Goal: Task Accomplishment & Management: Use online tool/utility

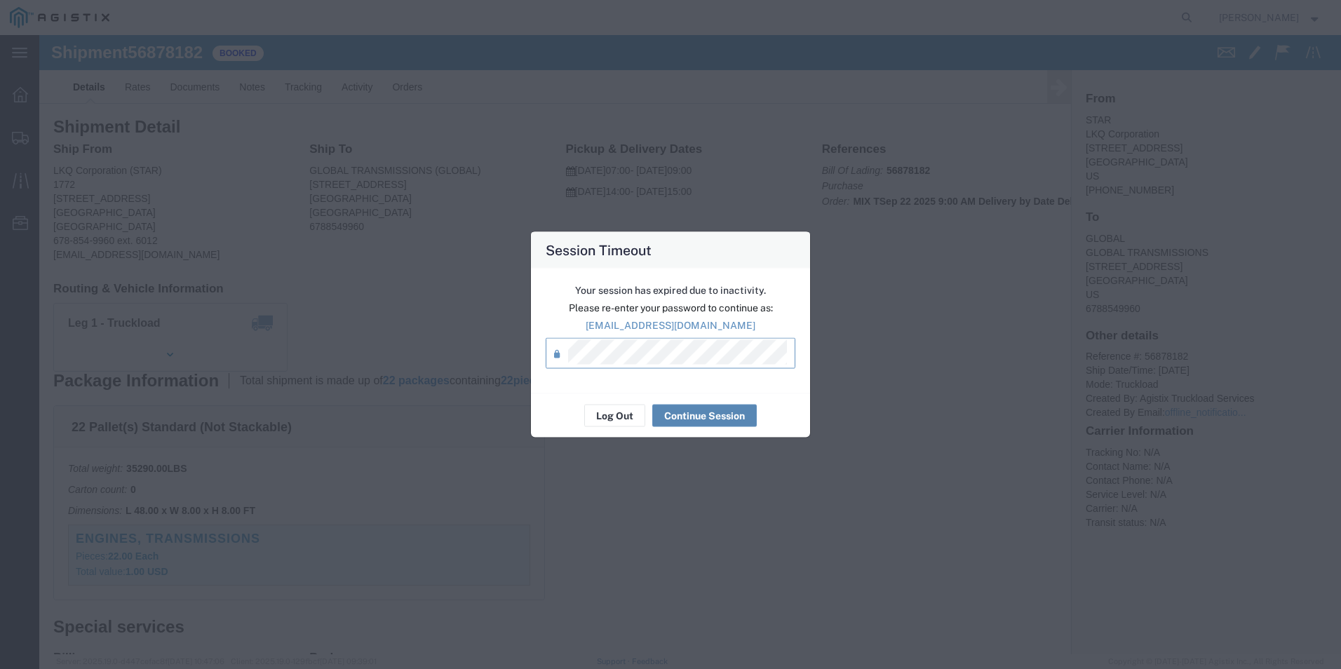
click at [717, 415] on button "Continue Session" at bounding box center [704, 416] width 104 height 22
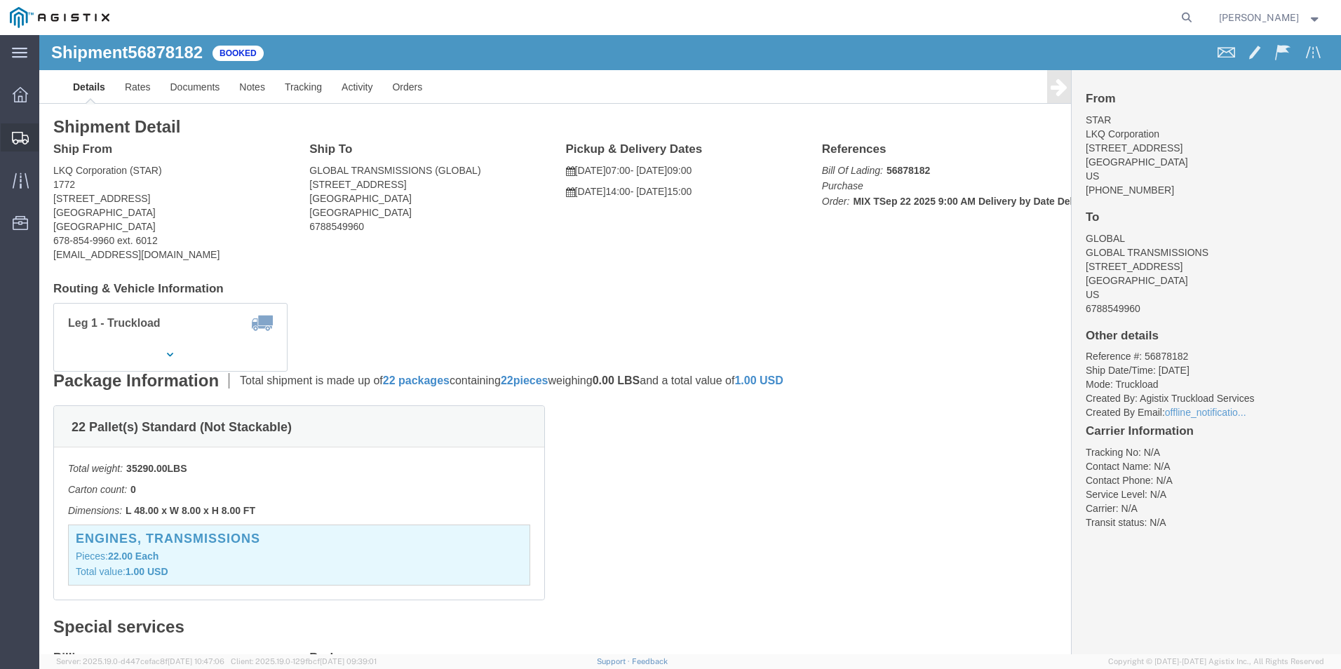
click at [26, 135] on icon at bounding box center [20, 138] width 17 height 13
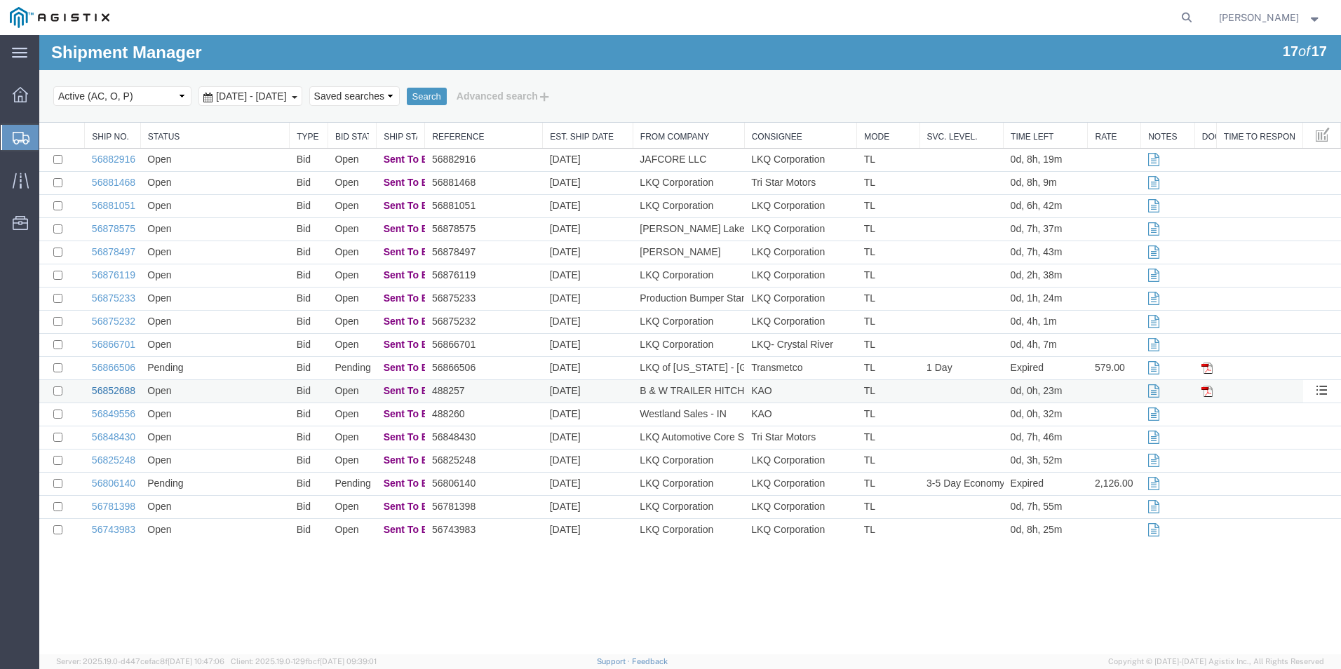
click at [114, 391] on link "56852688" at bounding box center [113, 390] width 43 height 11
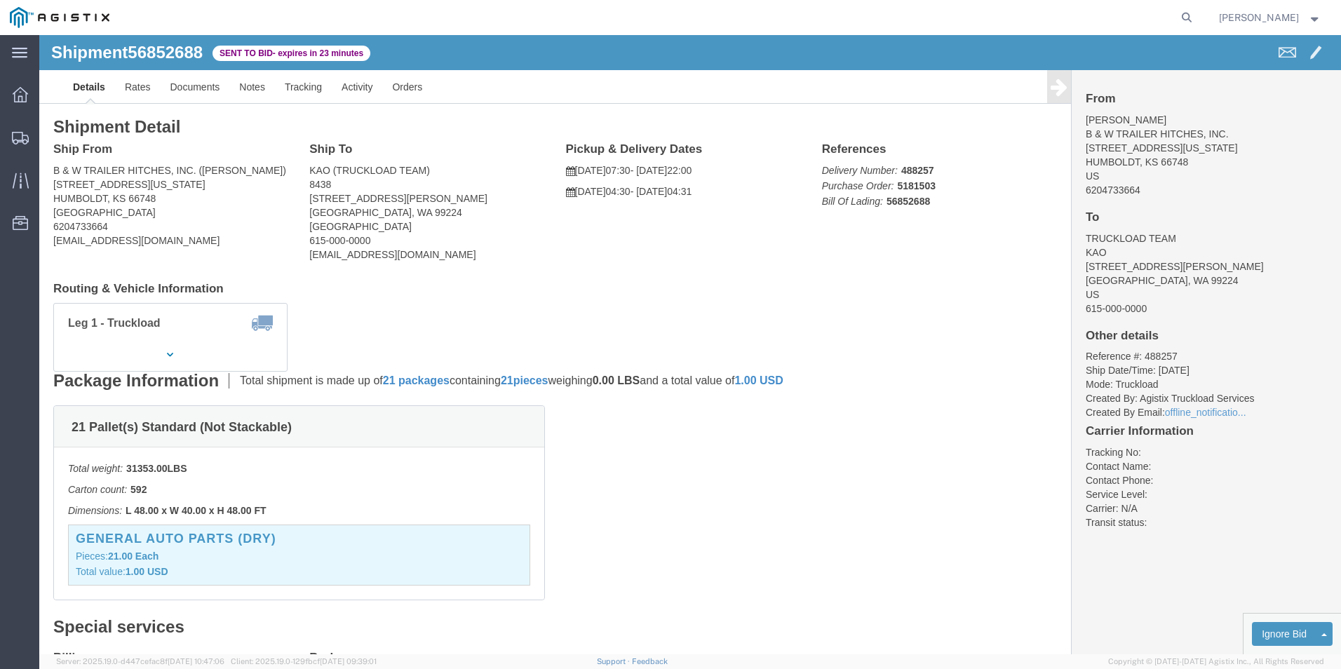
click div "21 Pallet(s) Standard (Not Stackable) Total weight: 31353.00 LBS Carton count: …"
click ul "Details Rates Documents Notes Tracking Activity Orders"
click link "Enter / Modify Bid"
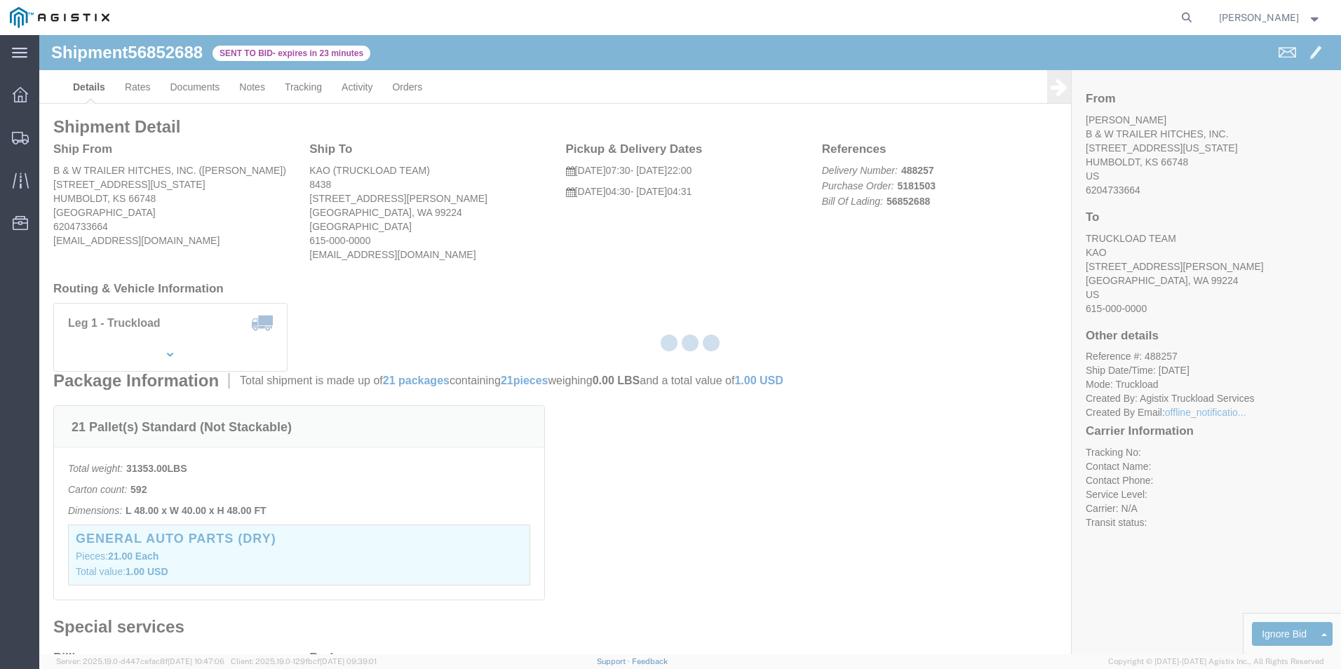
select select "18393"
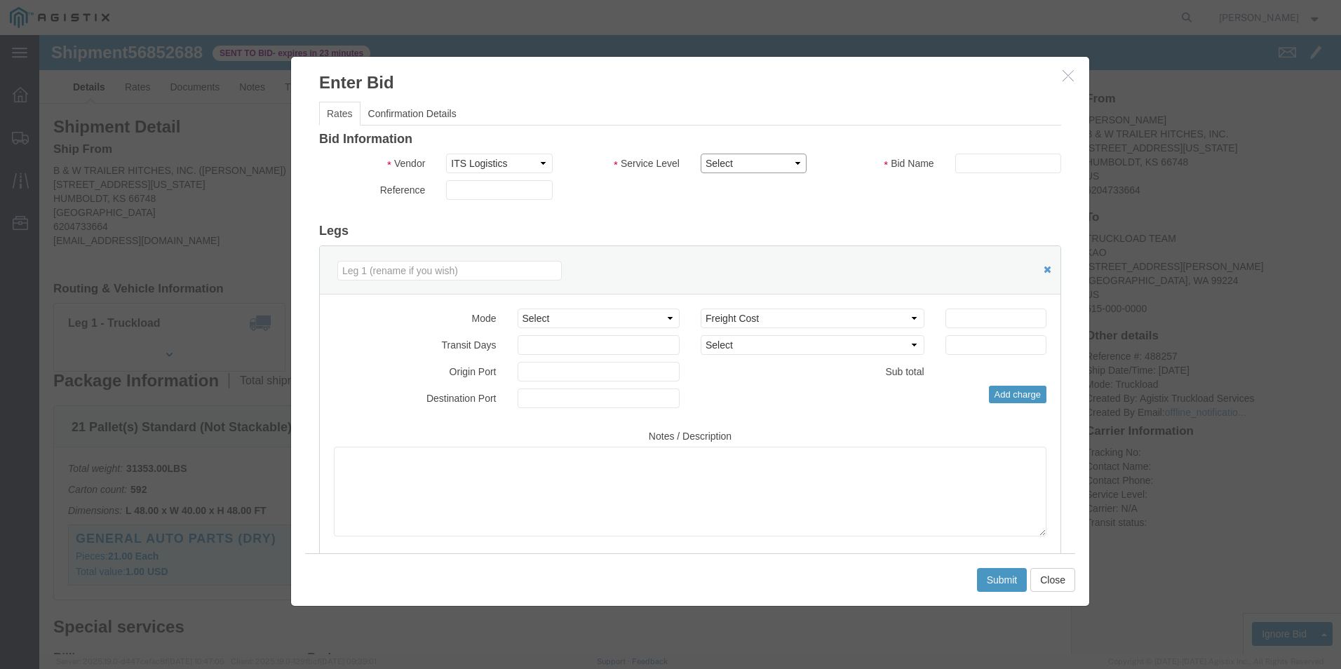
click select "Select Guaranteed Next Day Rail TL Standard 3 - 5 Day"
select select "35343"
click select "Select Guaranteed Next Day Rail TL Standard 3 - 5 Day"
click input "text"
type input "ITS BID"
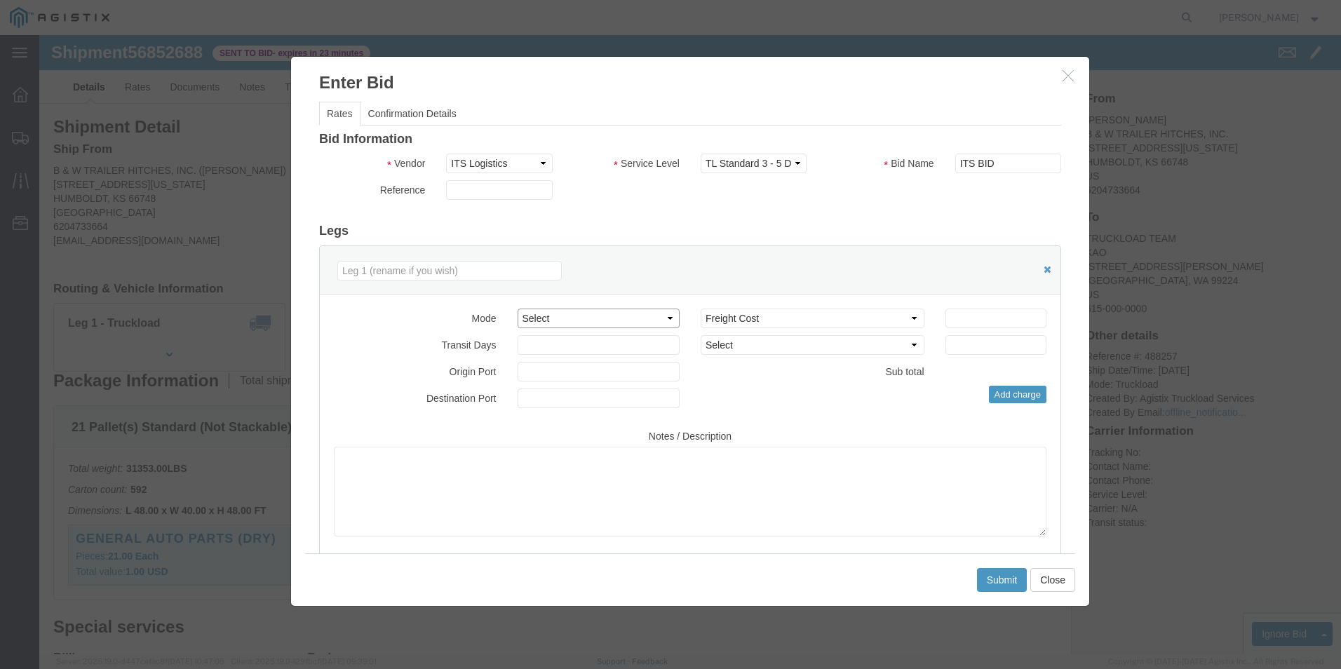
click select "Select Air Less than Truckload Multi-Leg Ocean Freight Rail Small Parcel Truckl…"
select select "TL"
click select "Select Air Less than Truckload Multi-Leg Ocean Freight Rail Small Parcel Truckl…"
click input "number"
type input "4223"
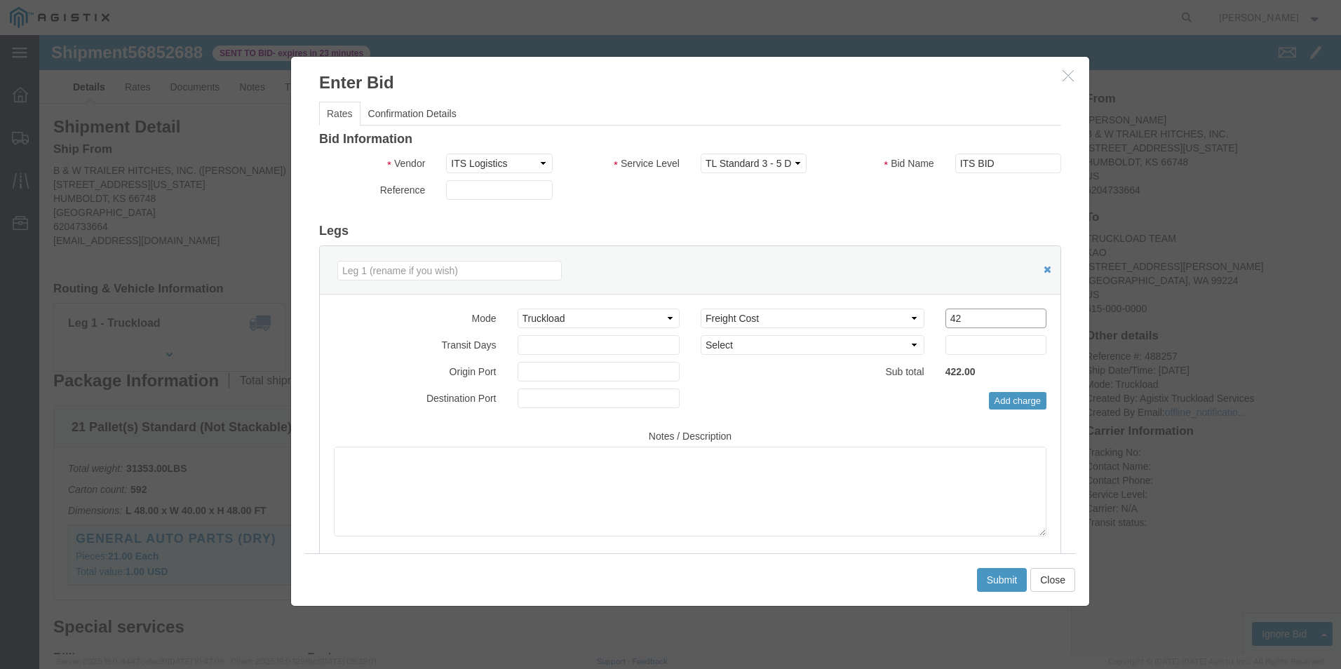
type input "4"
type input "4230"
click button "Submit"
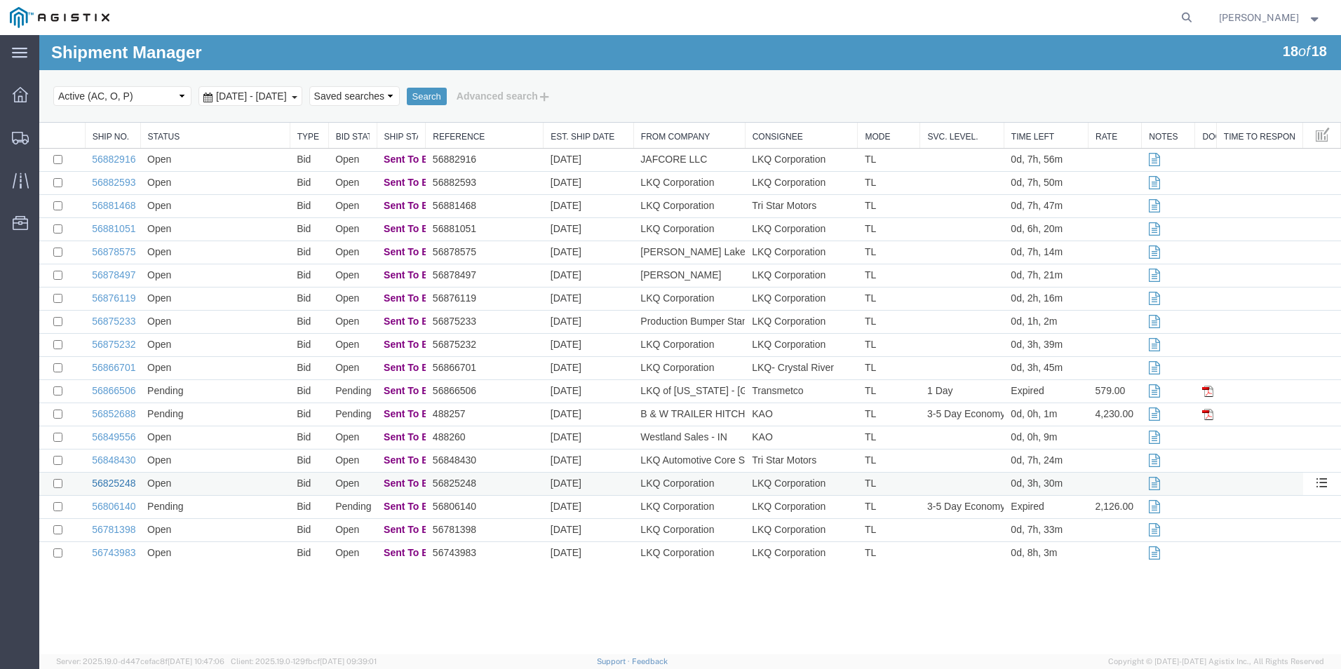
click at [109, 486] on link "56825248" at bounding box center [113, 483] width 43 height 11
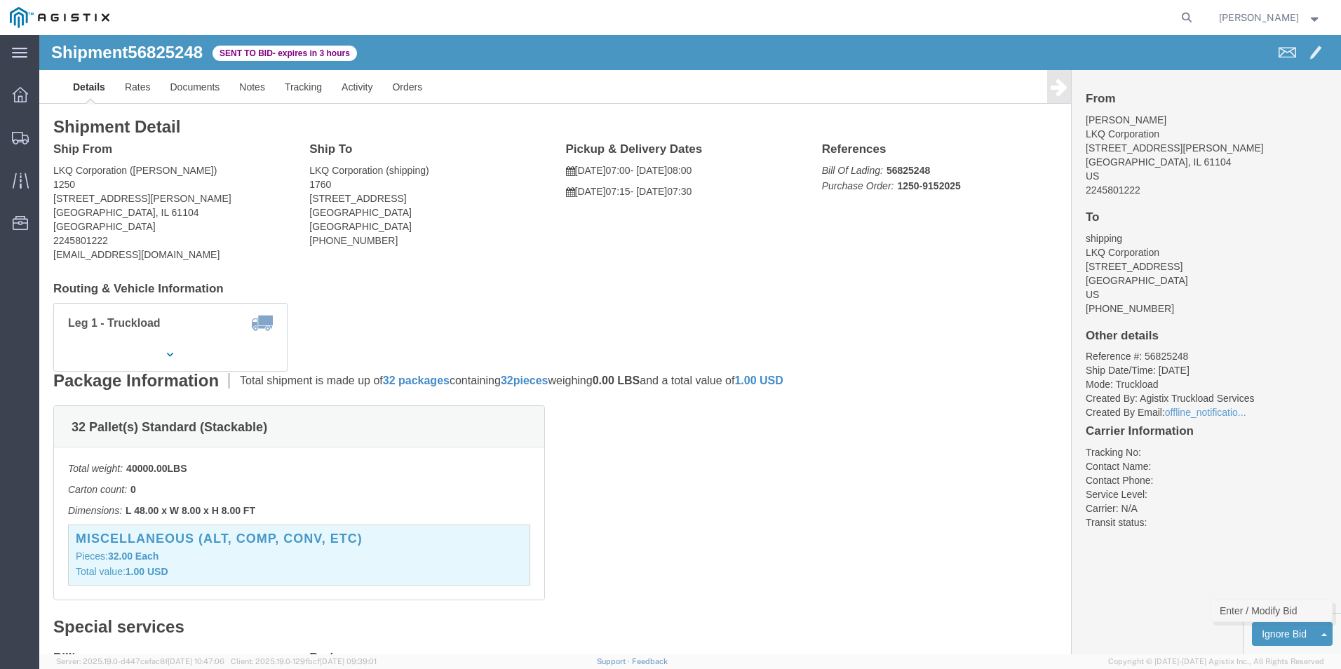
click link "Enter / Modify Bid"
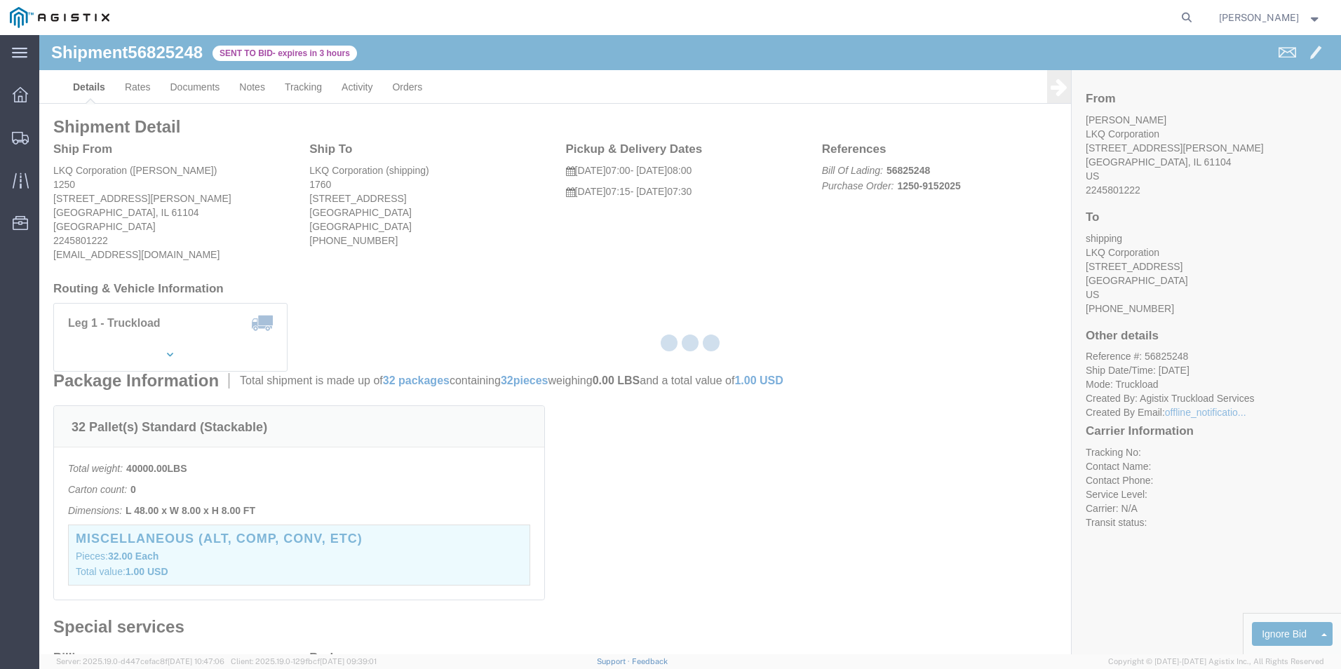
select select "18393"
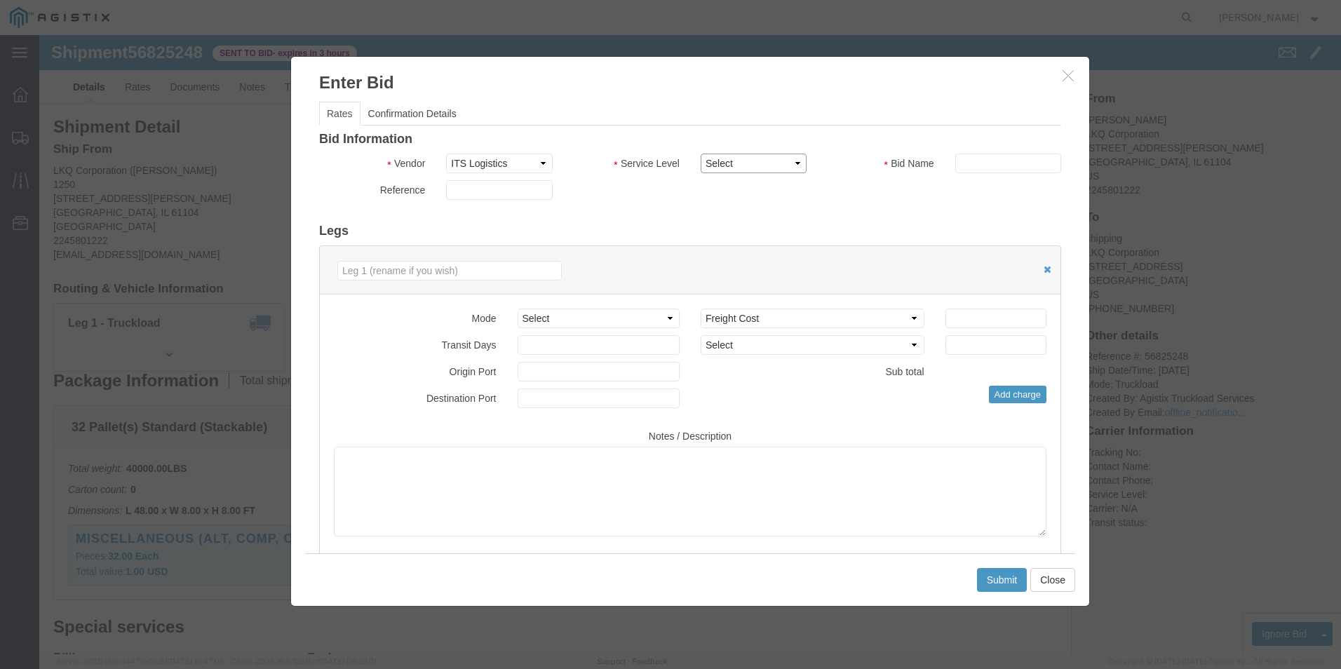
click select "Select Guaranteed Next Day Rail TL Standard 3 - 5 Day"
select select "38971"
click select "Select Guaranteed Next Day Rail TL Standard 3 - 5 Day"
click div "Bid Name"
click input "text"
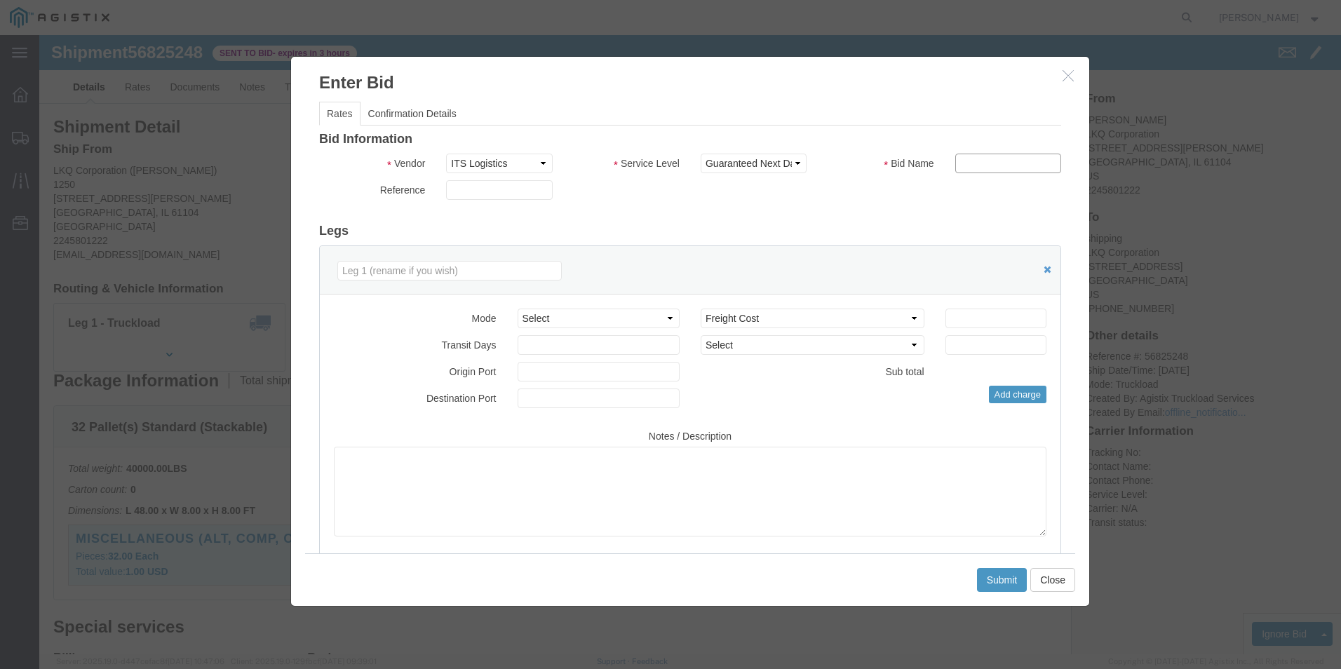
type input "ITS BID"
click select "Select Air Less than Truckload Multi-Leg Ocean Freight Rail Small Parcel Truckl…"
select select "TL"
click select "Select Air Less than Truckload Multi-Leg Ocean Freight Rail Small Parcel Truckl…"
click input "number"
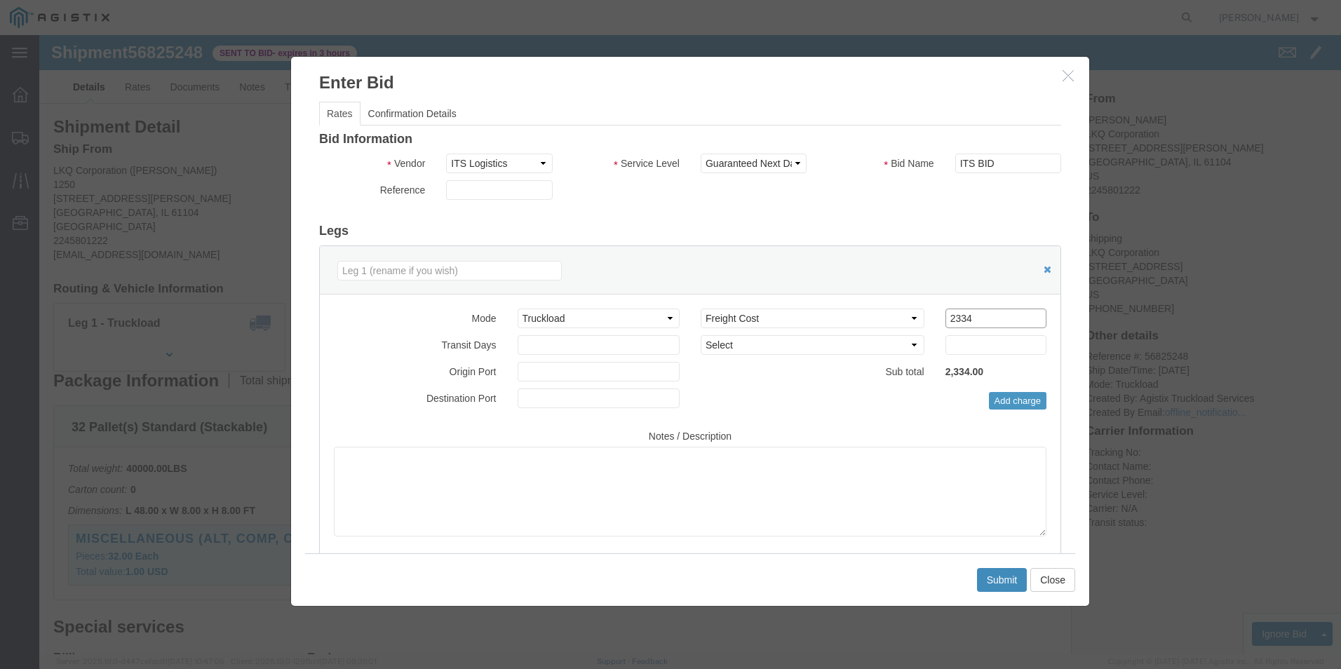
type input "2334"
click button "Submit"
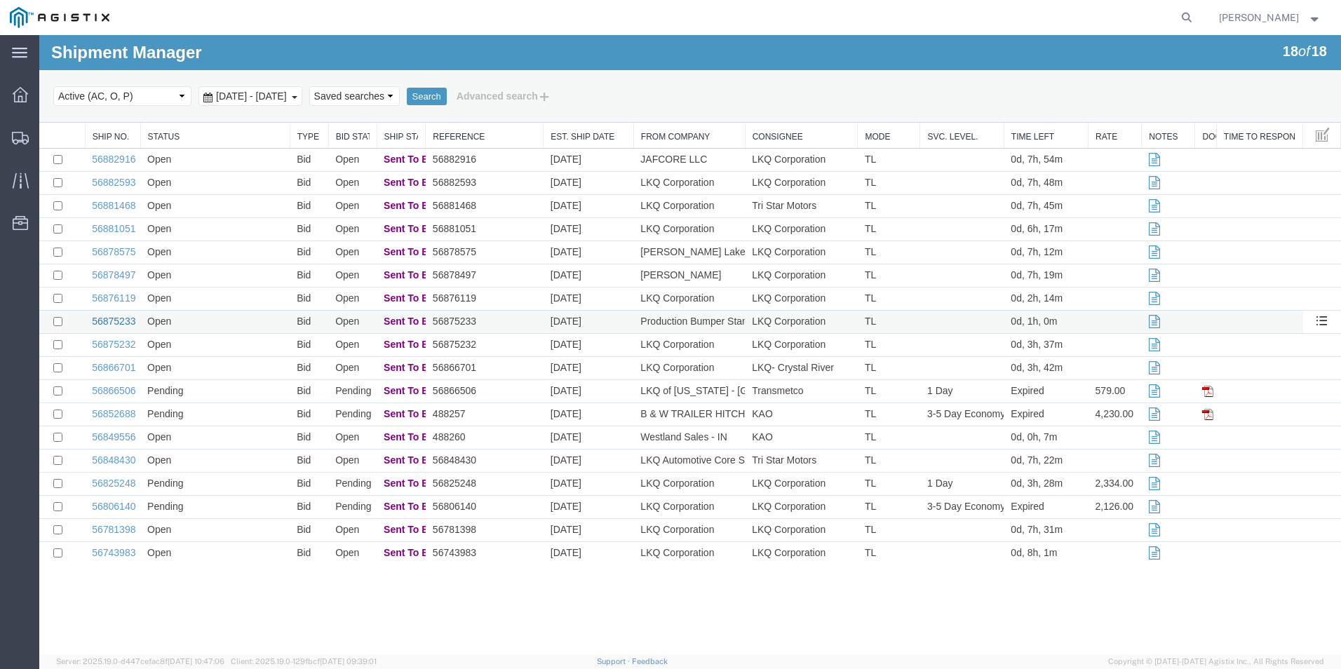
click at [122, 323] on link "56875233" at bounding box center [113, 321] width 43 height 11
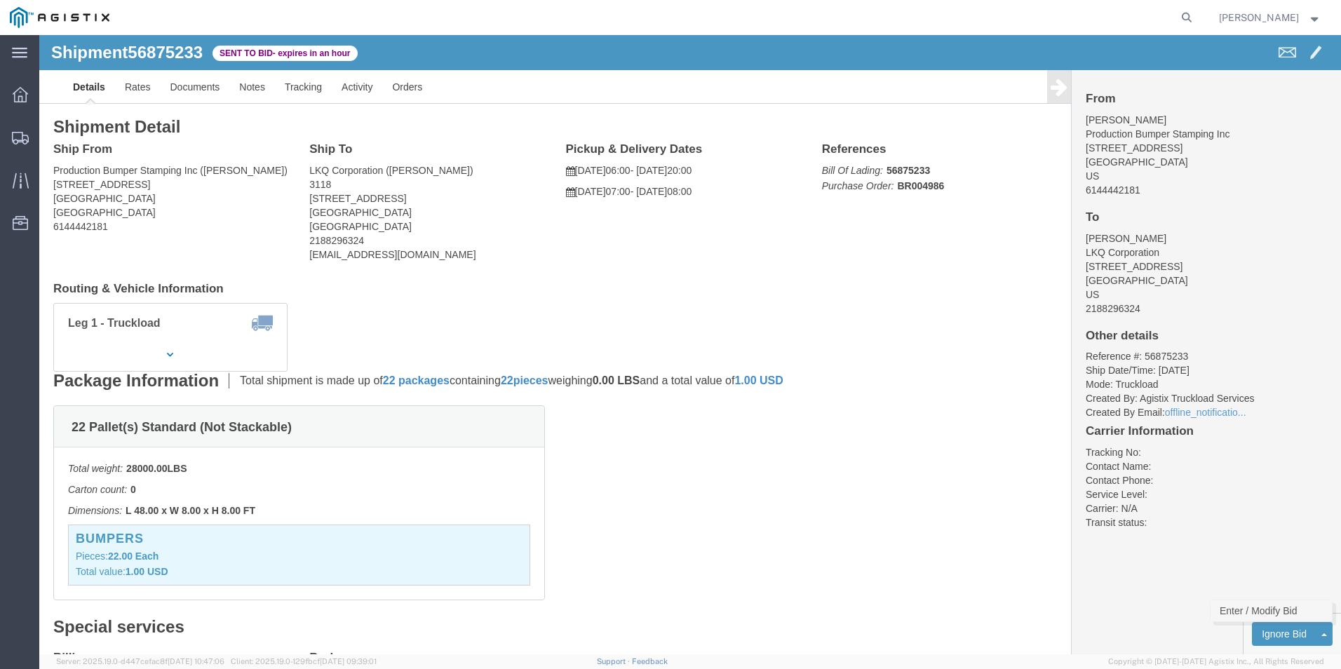
click link "Enter / Modify Bid"
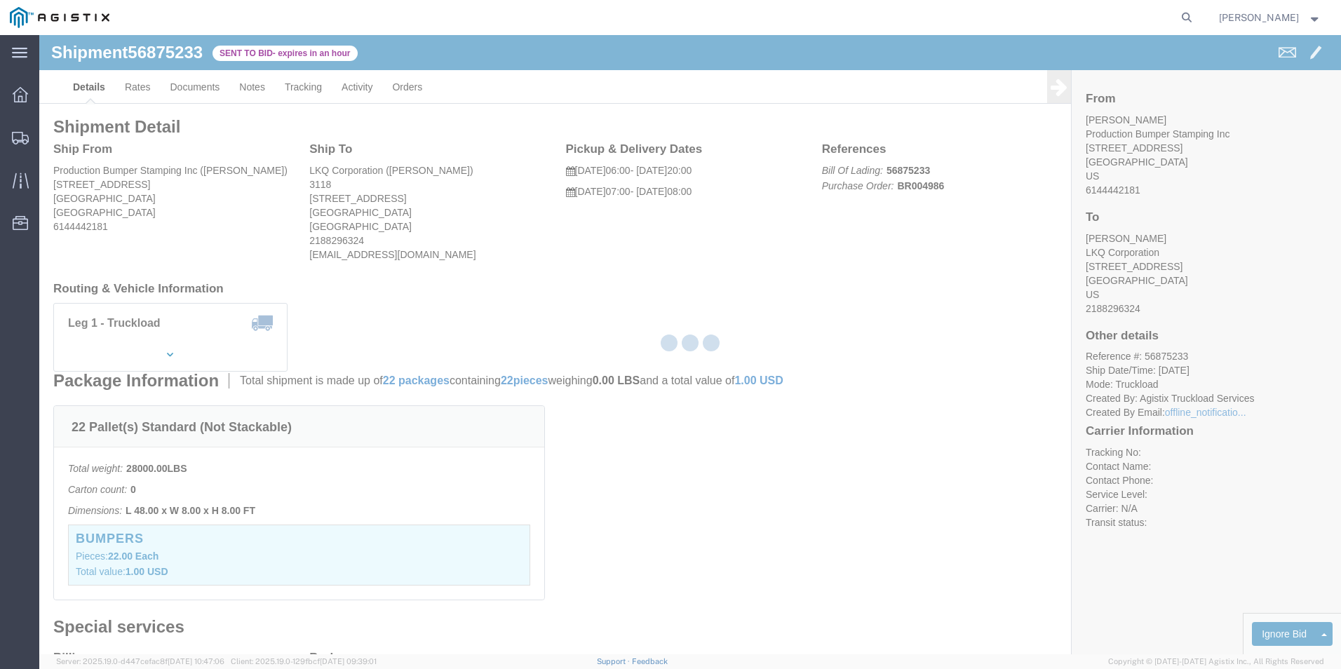
select select "18393"
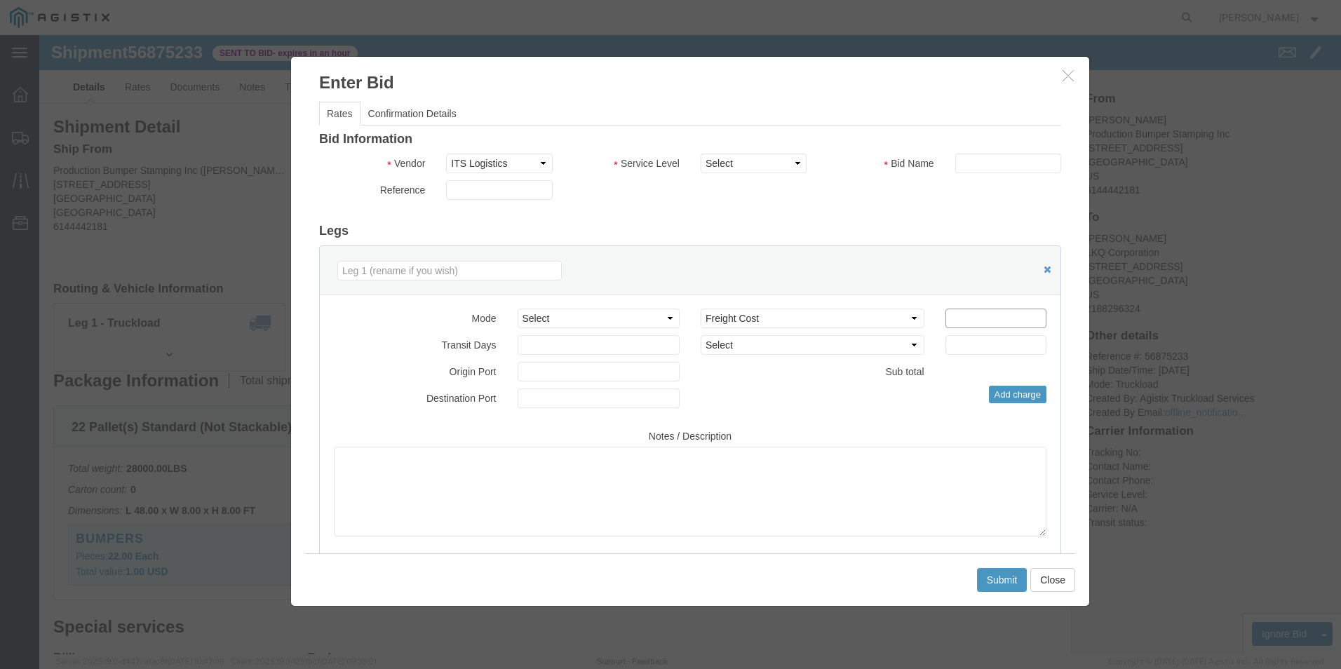
click input "number"
type input "2038"
click button "Submit"
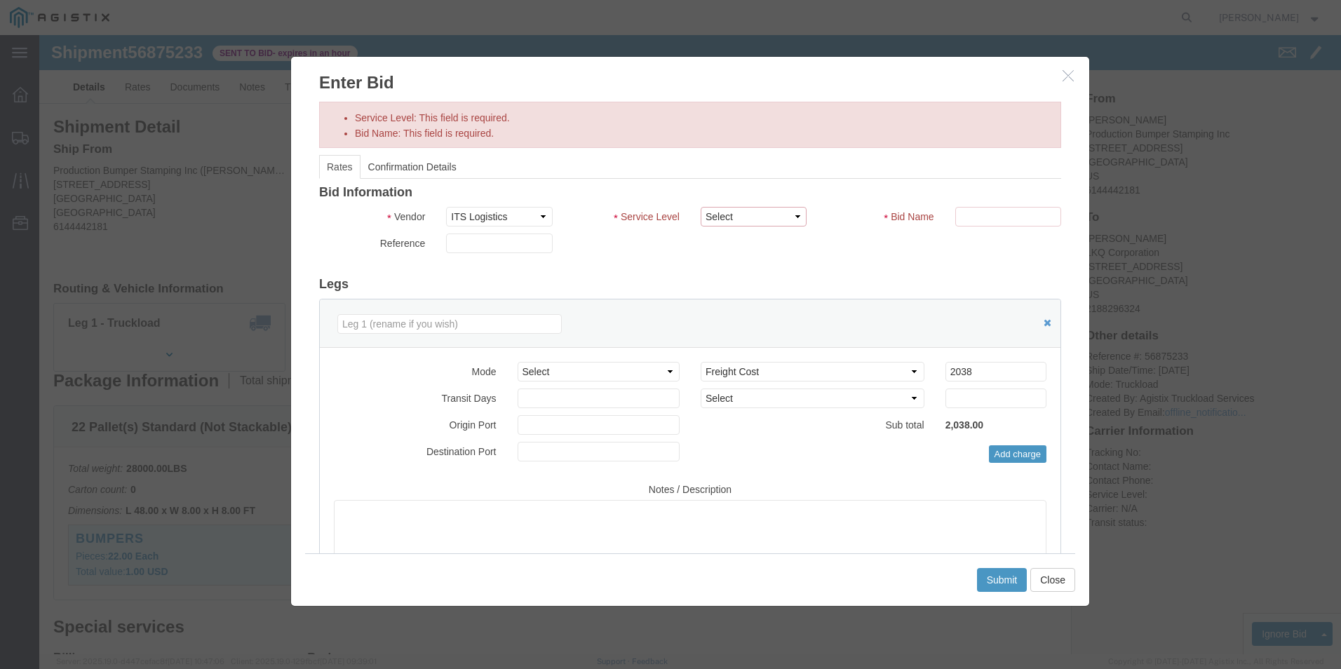
click select "Select Guaranteed Next Day Rail TL Standard 3 - 5 Day"
select select "38971"
click select "Select Guaranteed Next Day Rail TL Standard 3 - 5 Day"
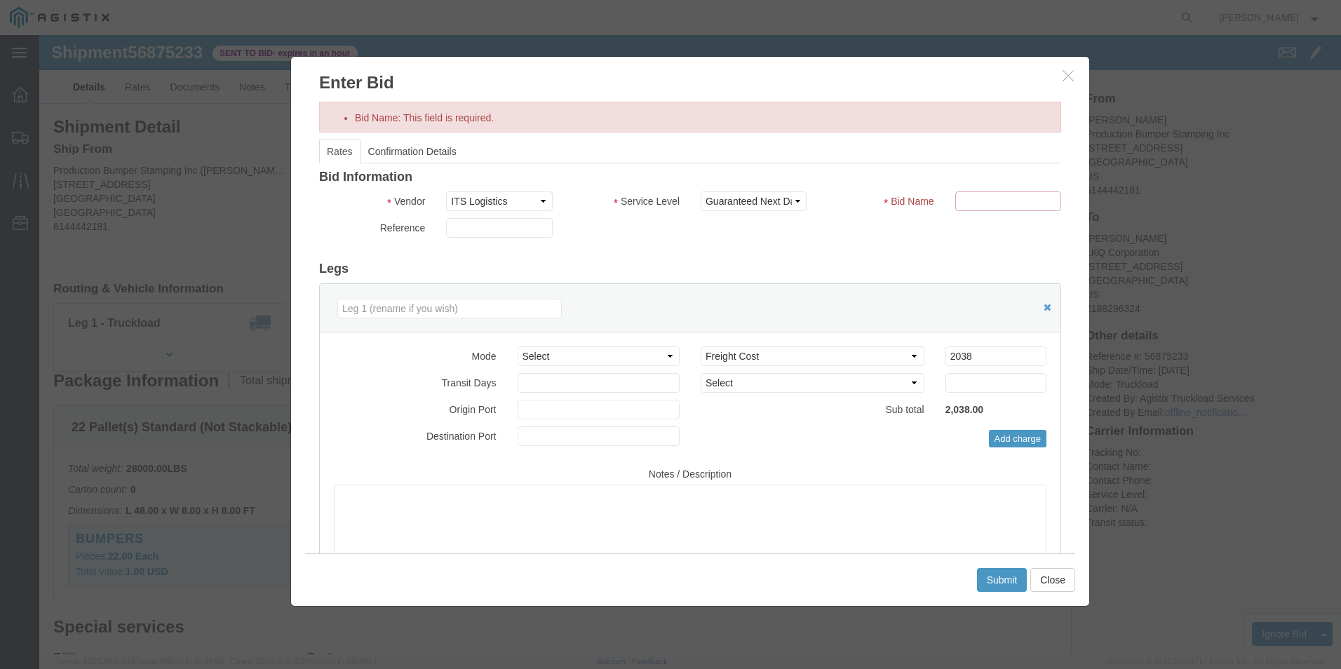
click input "text"
type input "ITS BID"
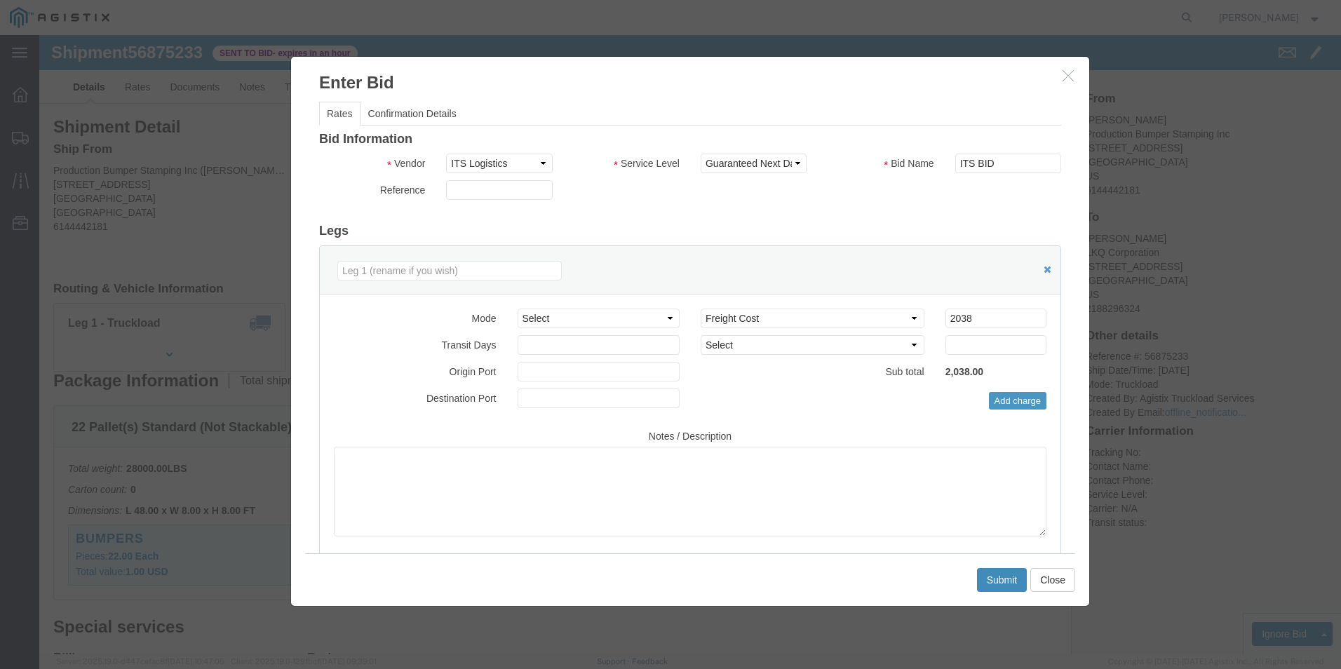
click button "Submit"
